Goal: Browse casually

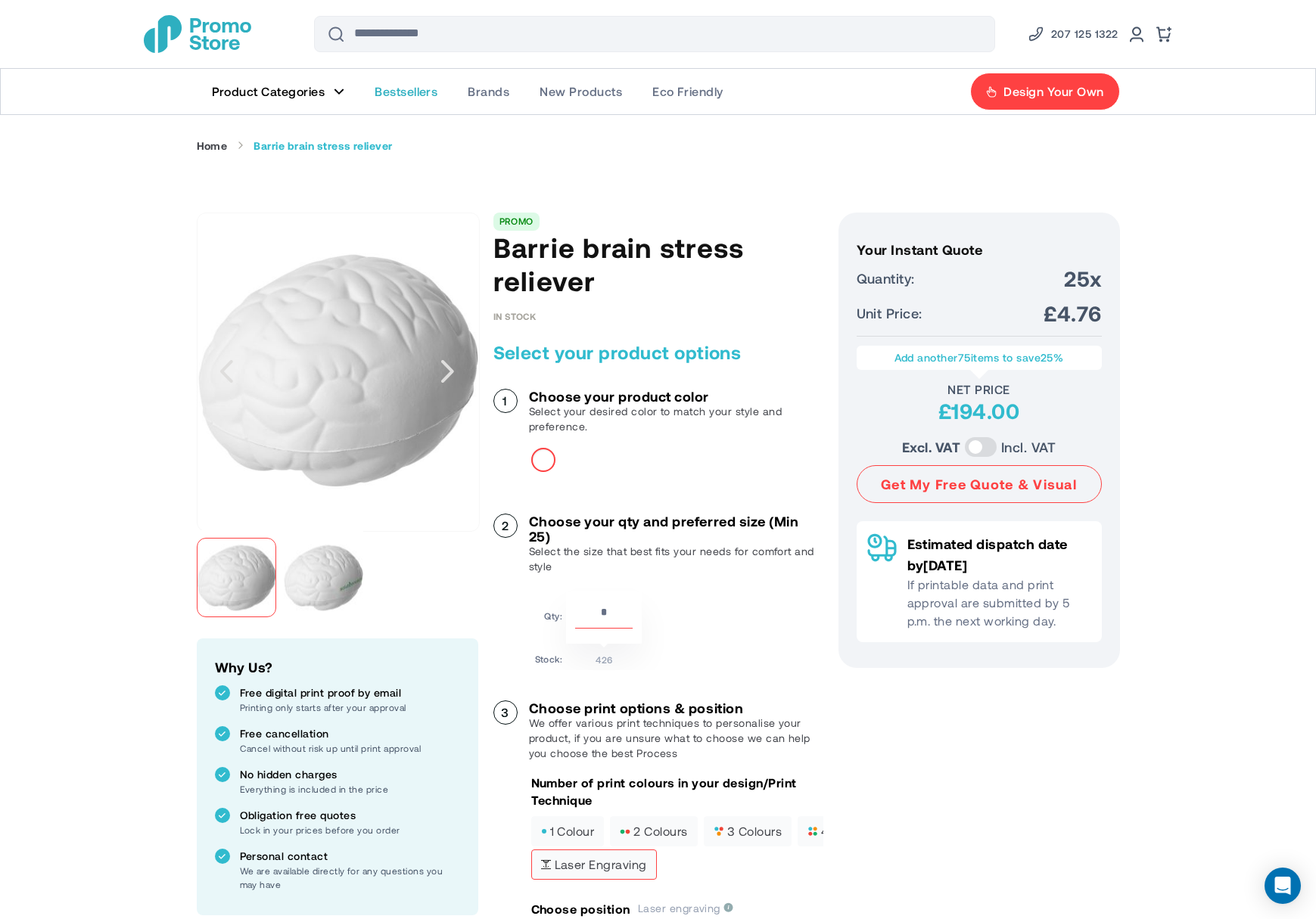
click at [399, 86] on span "Bestsellers" at bounding box center [405, 91] width 63 height 15
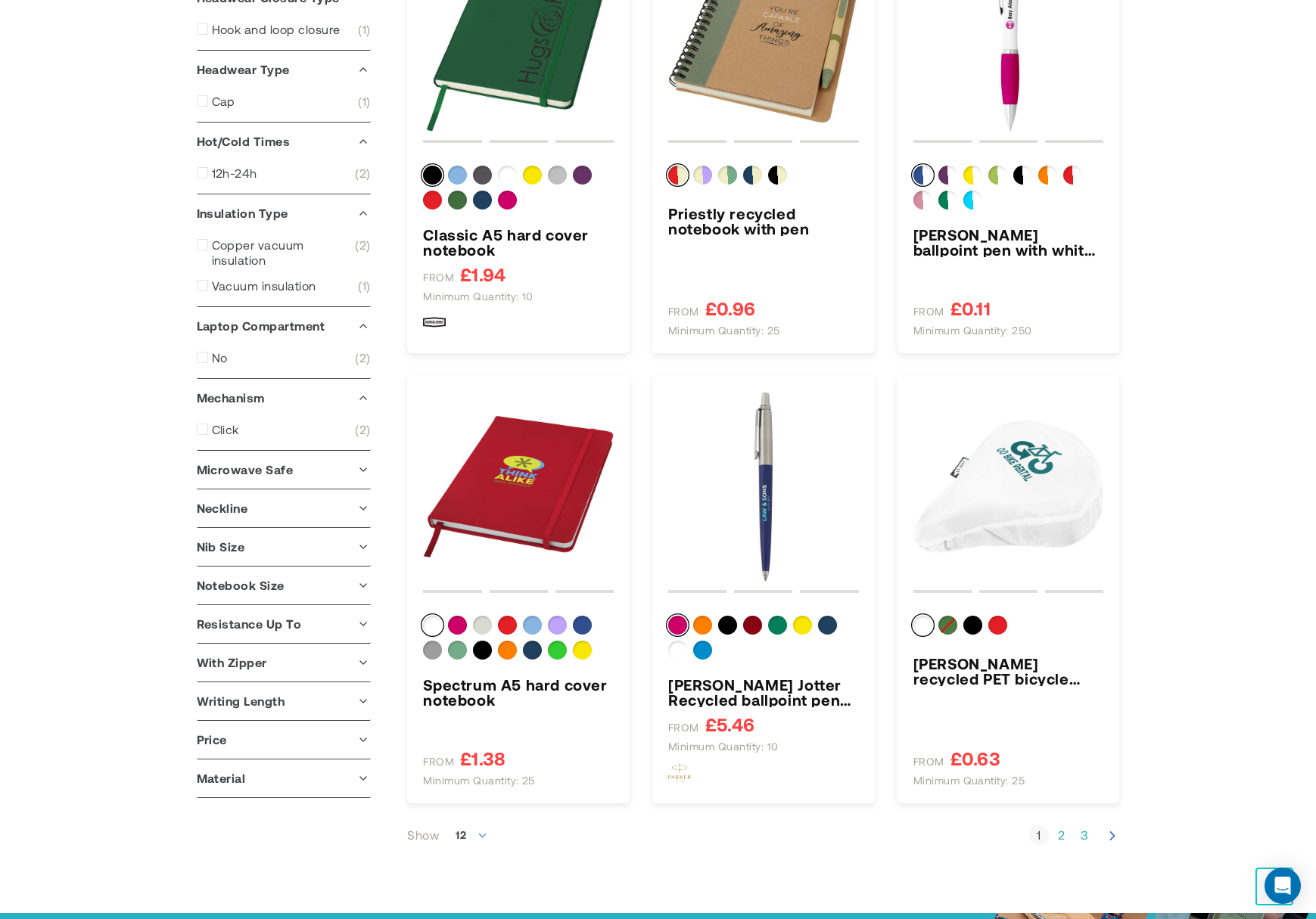
scroll to position [1588, 0]
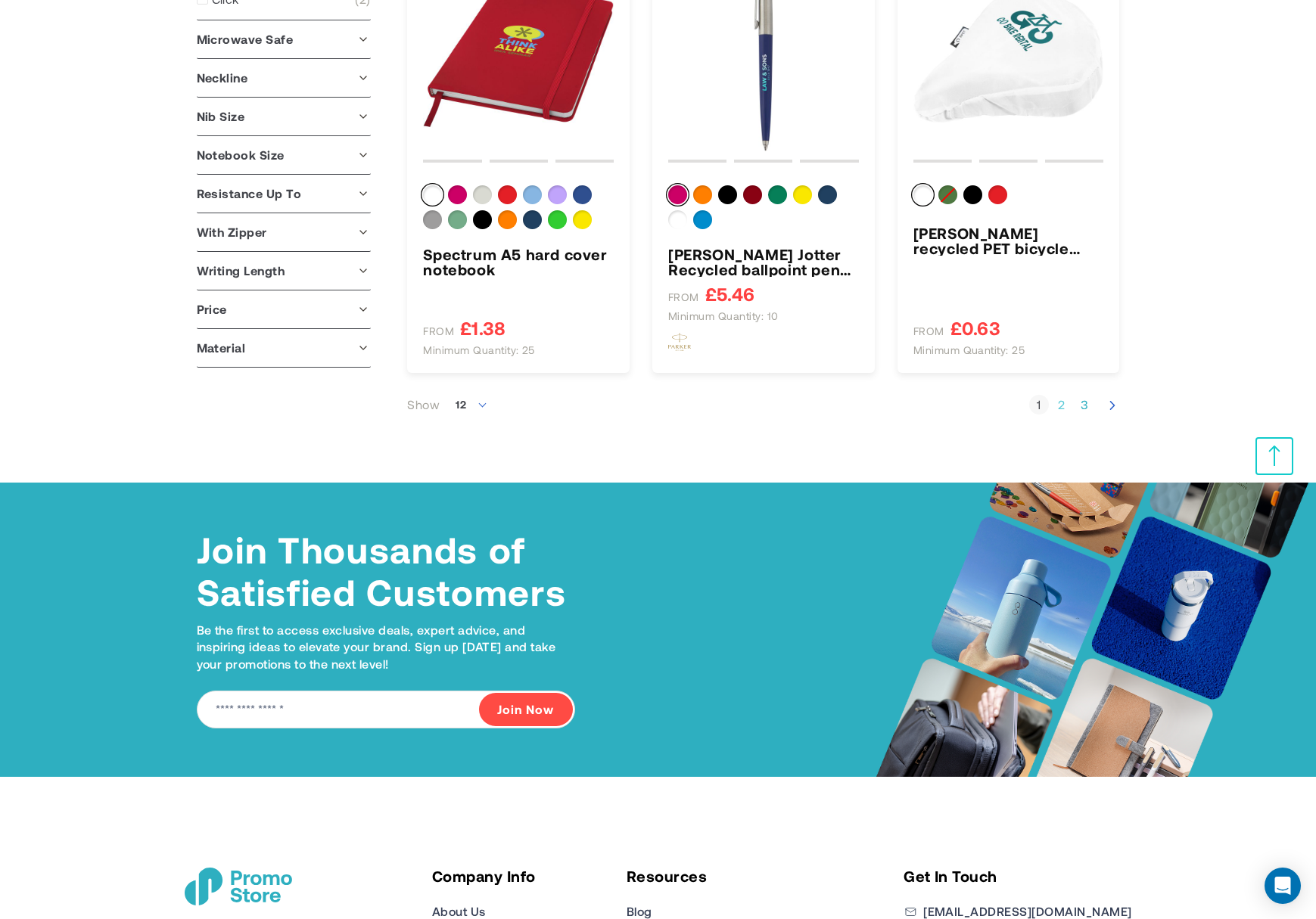
click at [1064, 408] on link "Page 2" at bounding box center [1062, 404] width 20 height 15
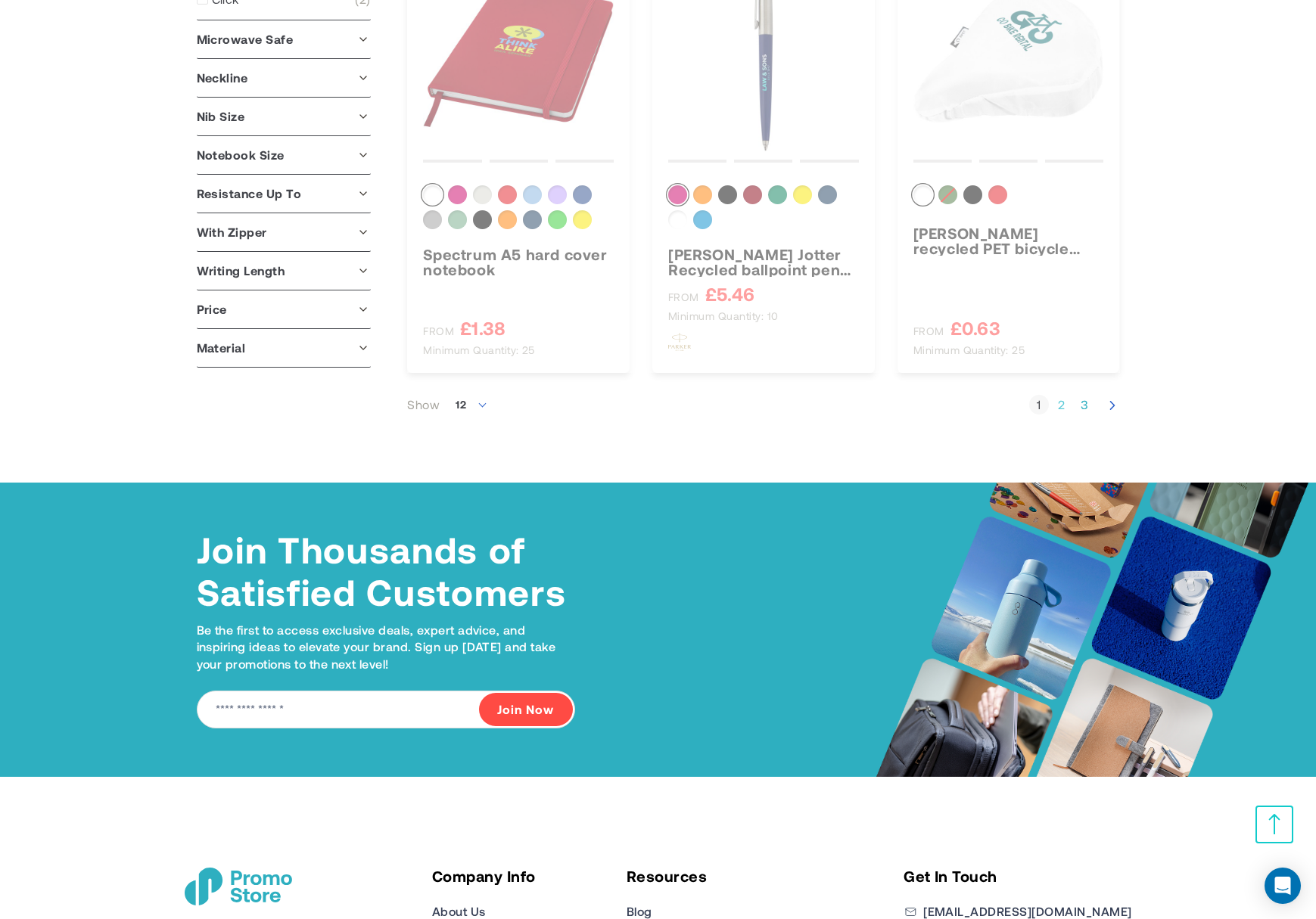
scroll to position [252, 0]
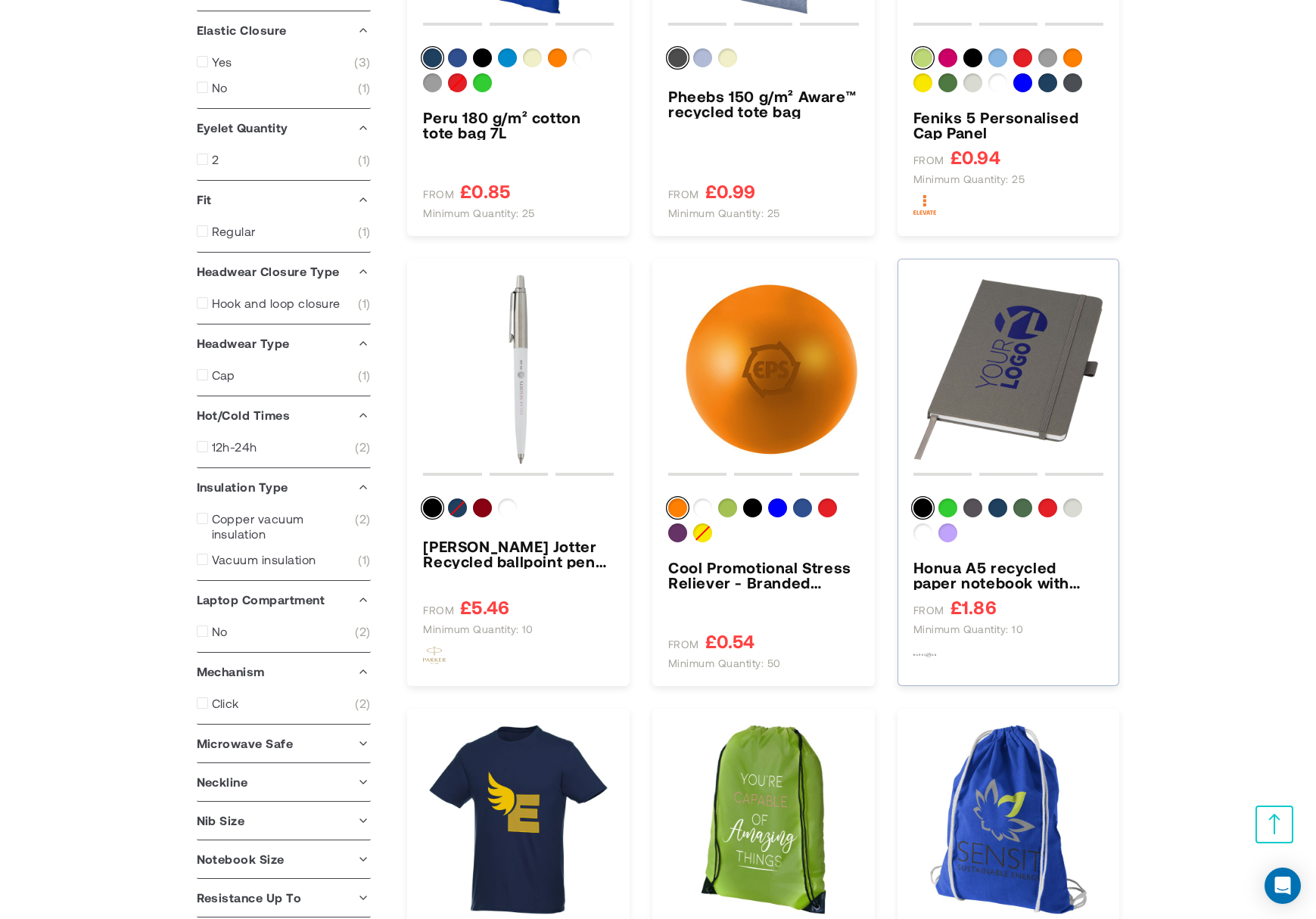
scroll to position [1513, 0]
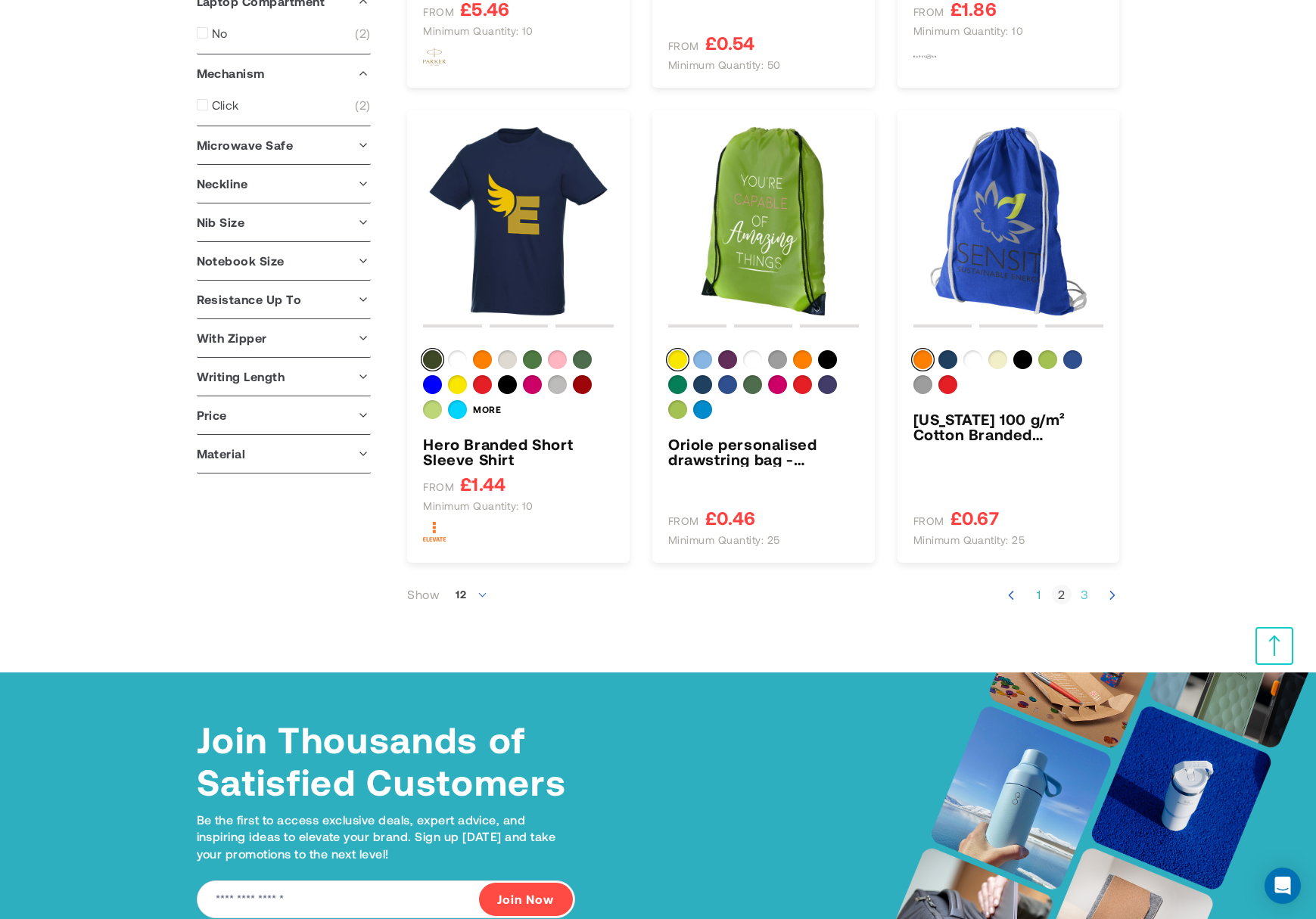
click at [1084, 598] on link "Page 3" at bounding box center [1084, 594] width 20 height 15
